Goal: Find specific page/section: Find specific page/section

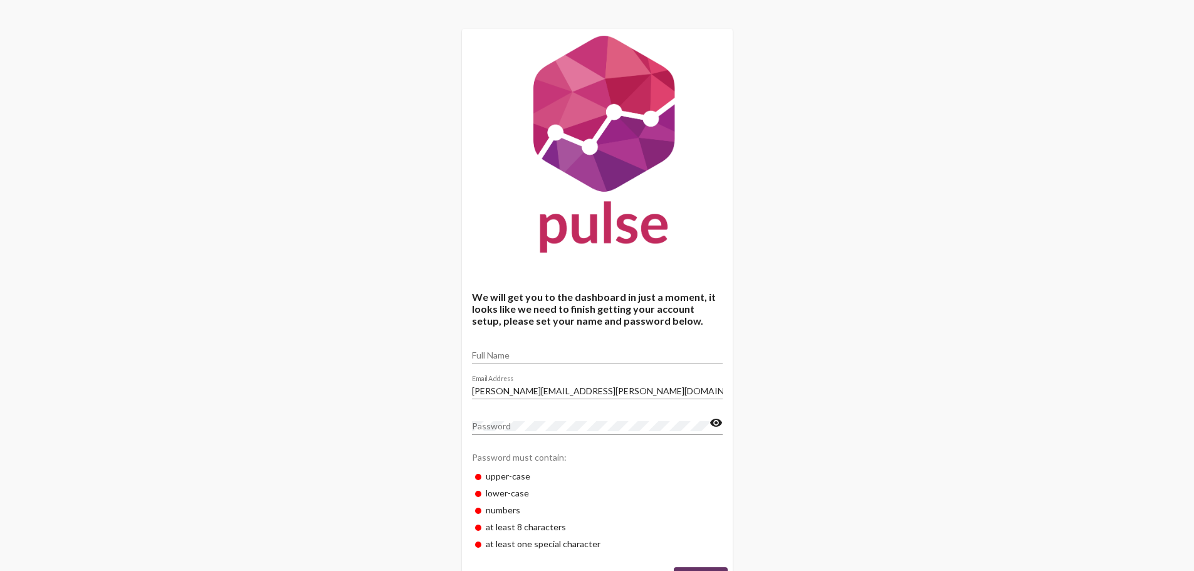
click at [584, 165] on img at bounding box center [597, 147] width 271 height 237
click at [574, 236] on img at bounding box center [597, 147] width 271 height 237
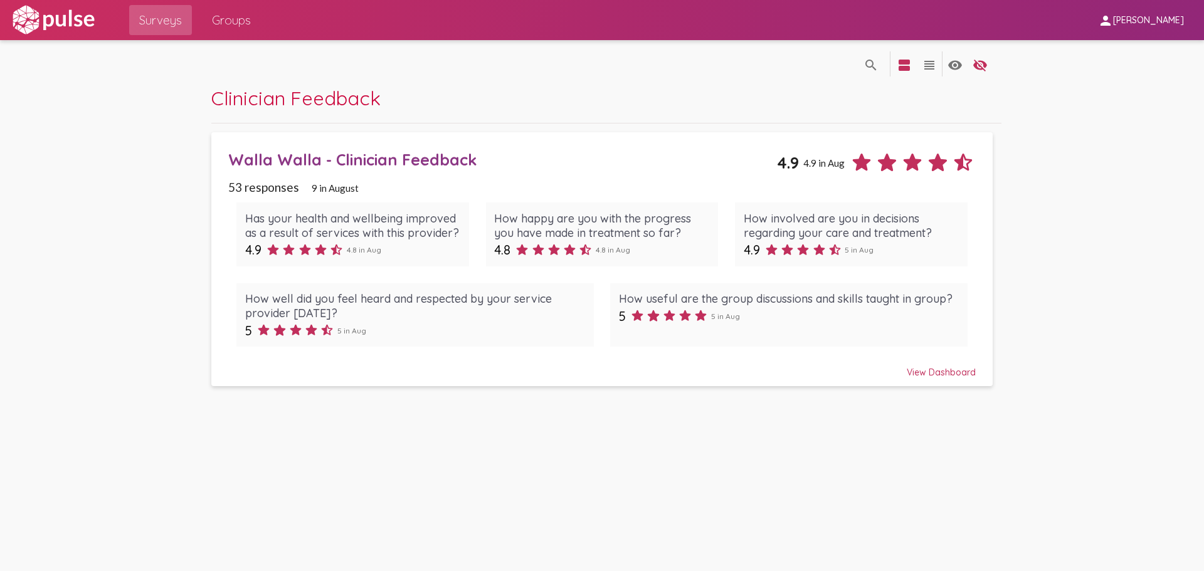
click at [55, 28] on img at bounding box center [53, 19] width 87 height 31
click at [73, 16] on img at bounding box center [53, 19] width 87 height 31
drag, startPoint x: 1086, startPoint y: 1, endPoint x: 537, endPoint y: 84, distance: 555.4
click at [537, 84] on div "search_off search view_agenda view_headline visibility visibility_off settings" at bounding box center [601, 63] width 781 height 46
drag, startPoint x: 976, startPoint y: 2, endPoint x: 1160, endPoint y: 134, distance: 226.9
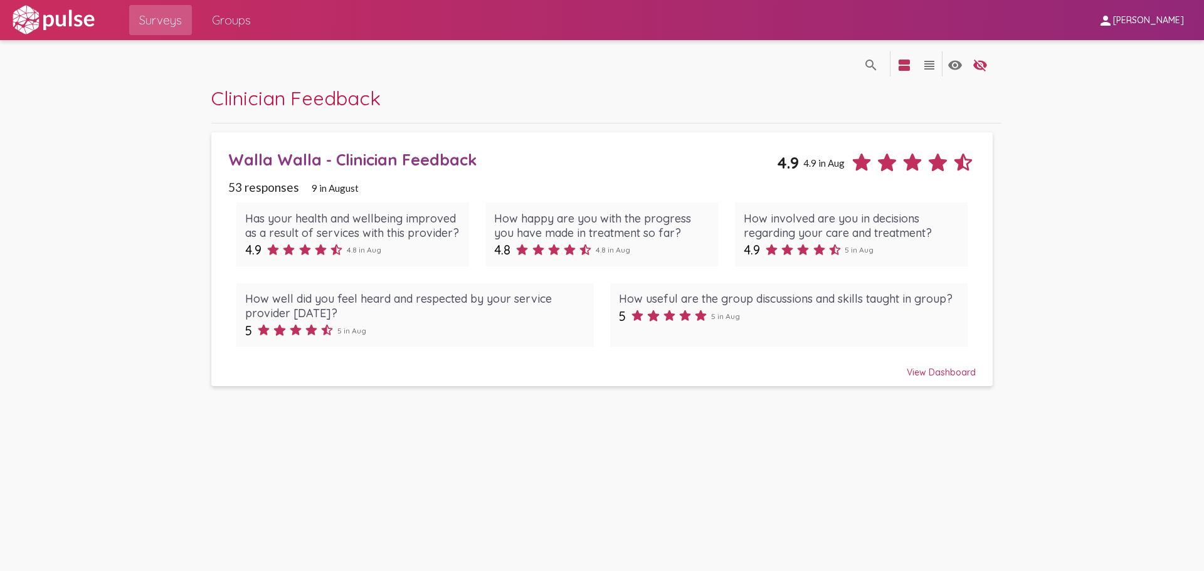
click at [1160, 134] on pl-site-list-view "search_off search view_agenda view_headline visibility visibility_off settings …" at bounding box center [602, 217] width 1204 height 355
